Goal: Find specific page/section: Find specific page/section

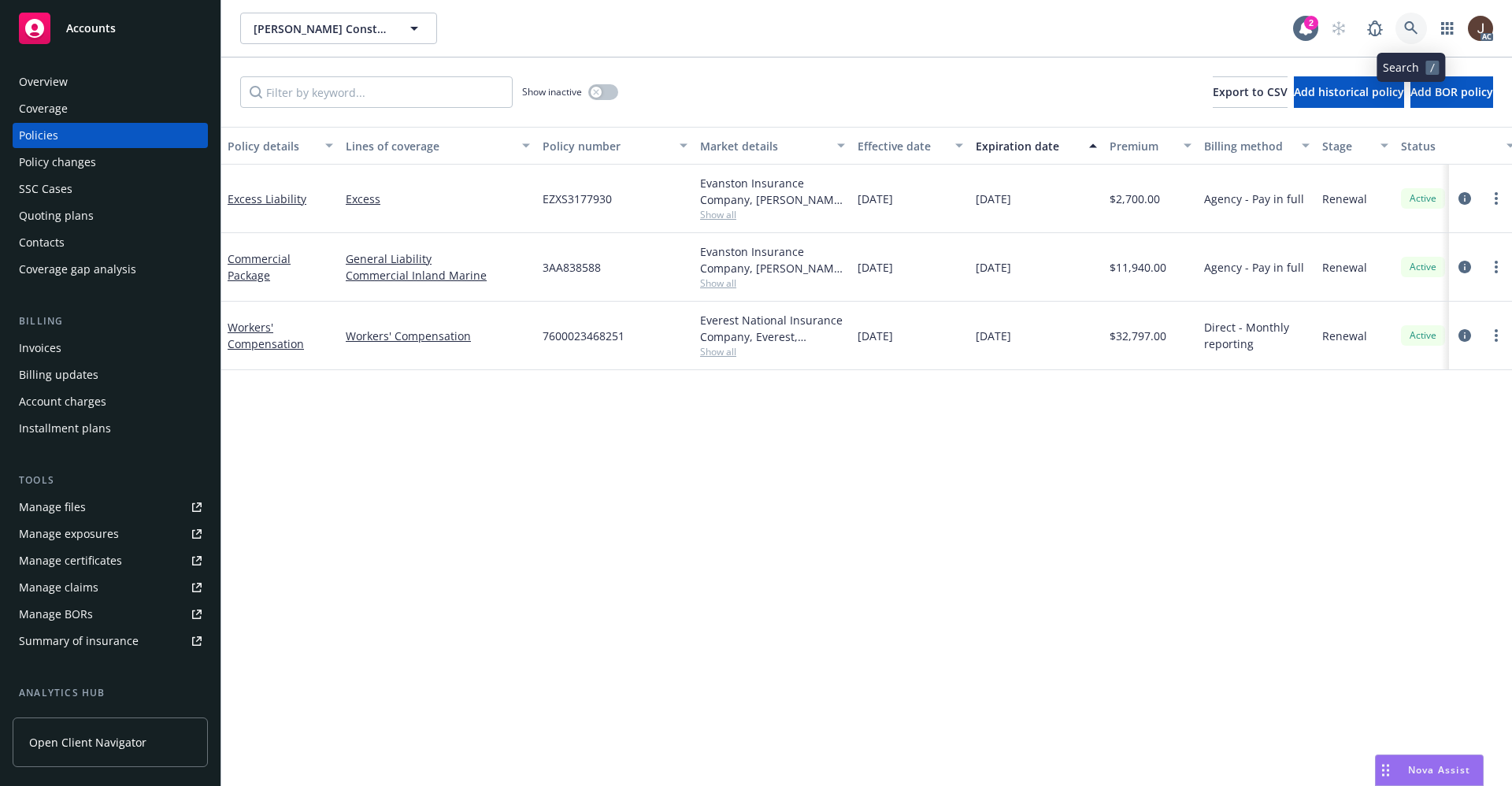
click at [1407, 22] on icon at bounding box center [1411, 27] width 14 height 14
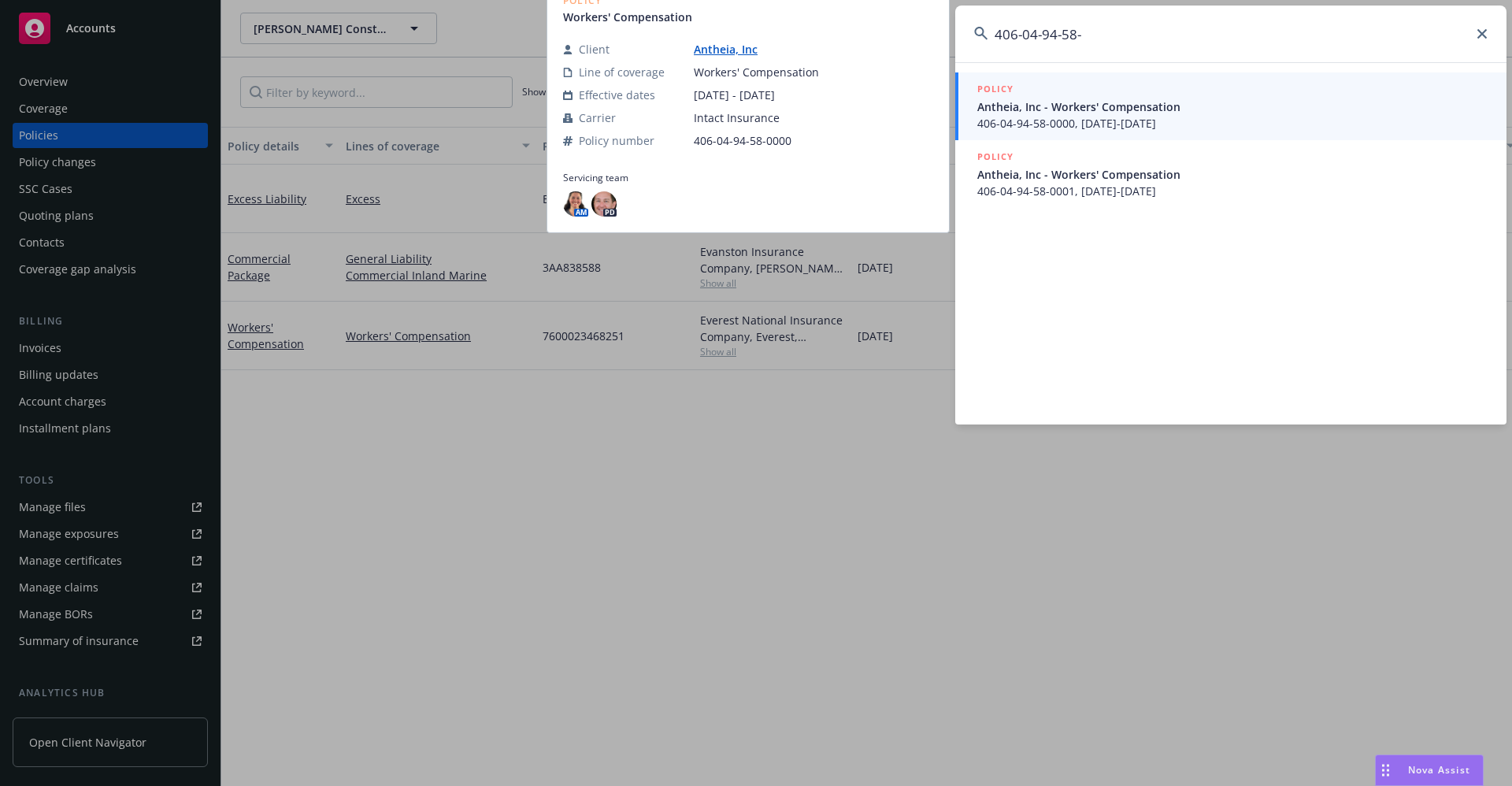
type input "406-04-94-58-"
click at [711, 54] on link "Antheia, Inc" at bounding box center [732, 49] width 76 height 15
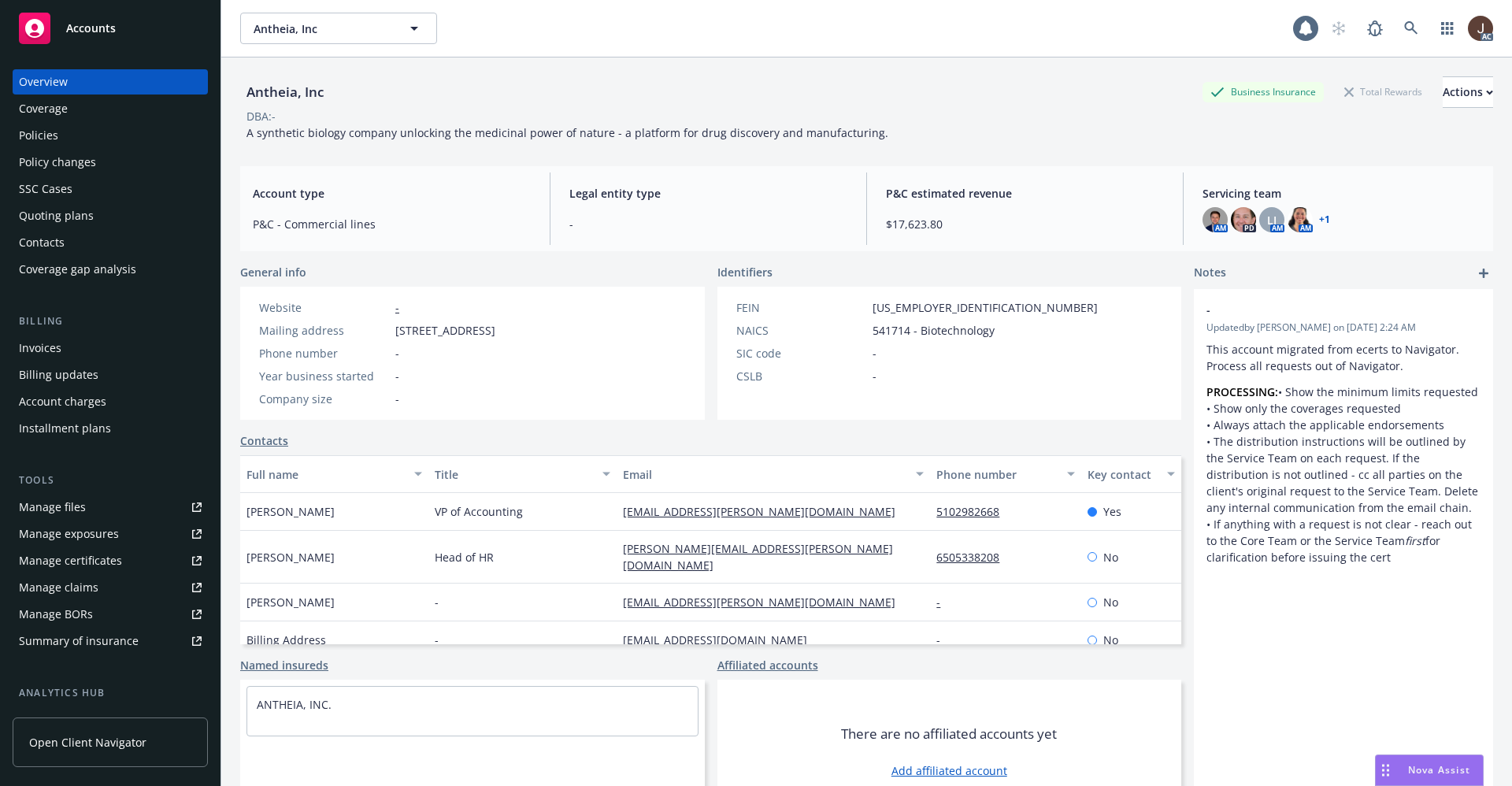
click at [28, 143] on div "Policies" at bounding box center [38, 135] width 39 height 25
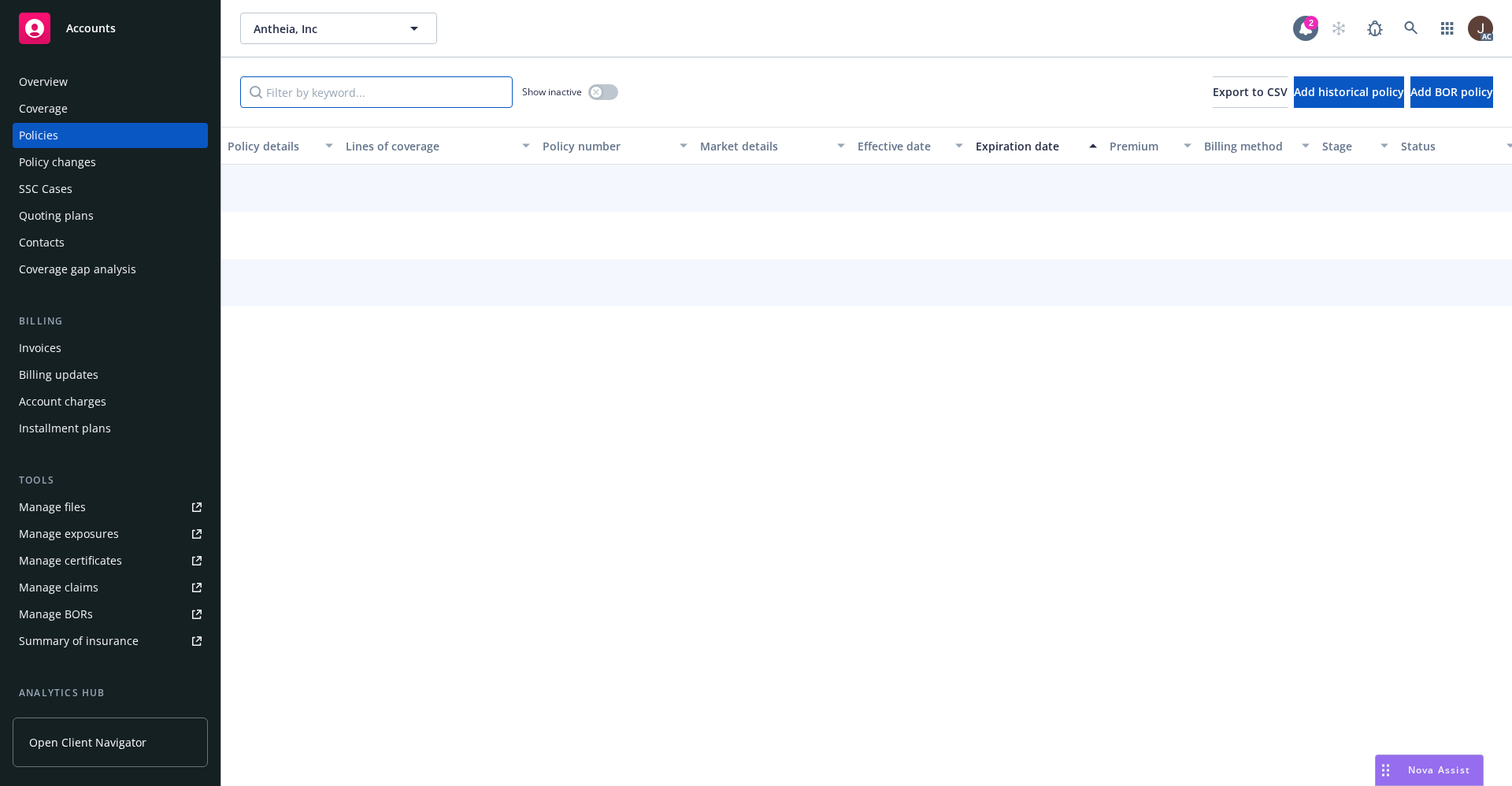
click at [281, 97] on input "Filter by keyword..." at bounding box center [376, 92] width 273 height 32
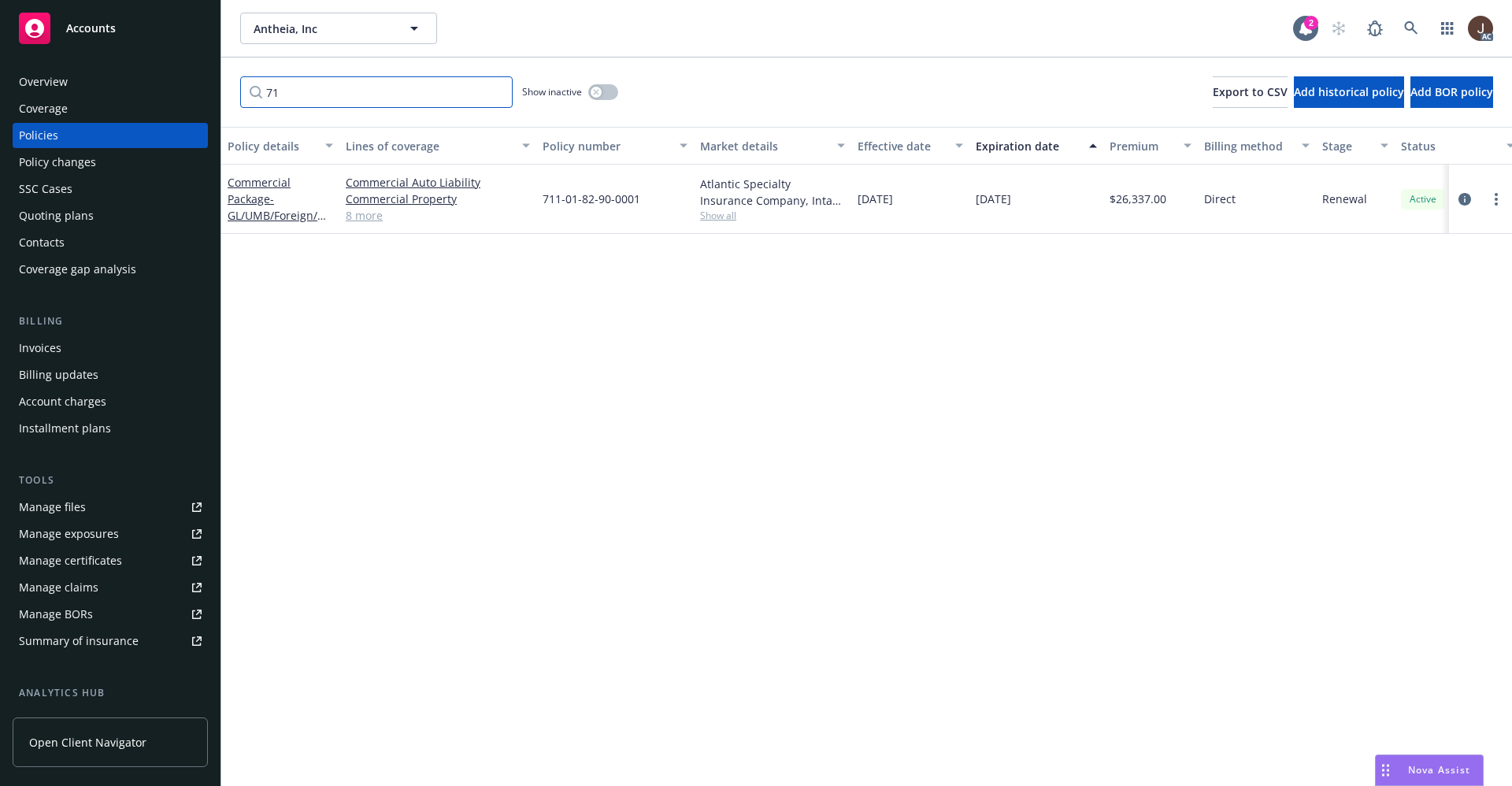
type input "71"
